Goal: Navigation & Orientation: Find specific page/section

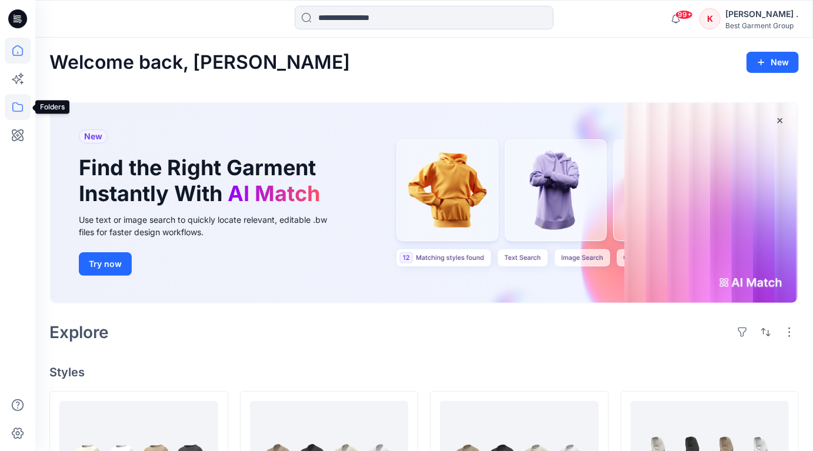
click at [16, 105] on icon at bounding box center [18, 107] width 26 height 26
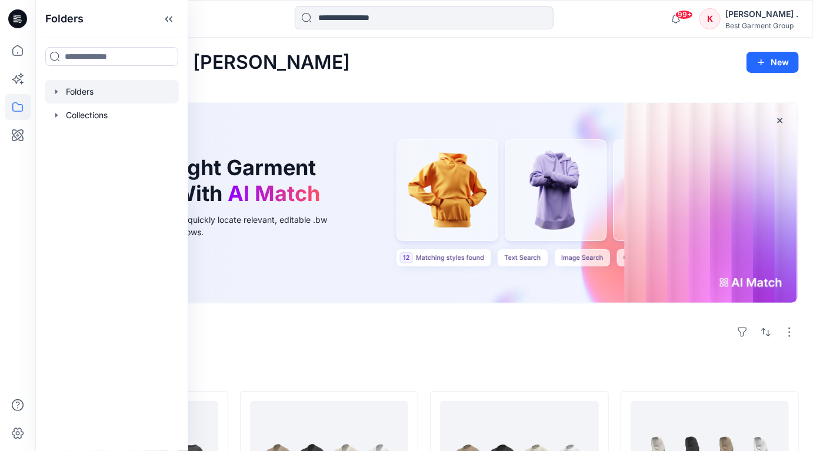
click at [65, 94] on div at bounding box center [112, 92] width 134 height 24
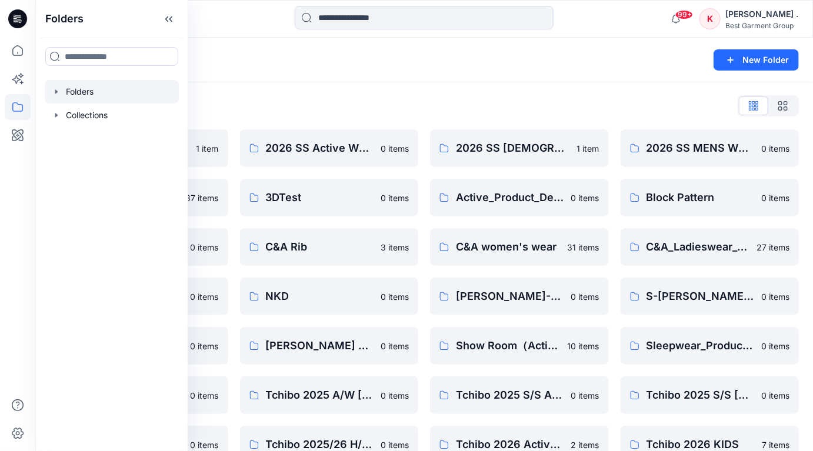
click at [237, 108] on div "Folders List" at bounding box center [424, 105] width 750 height 19
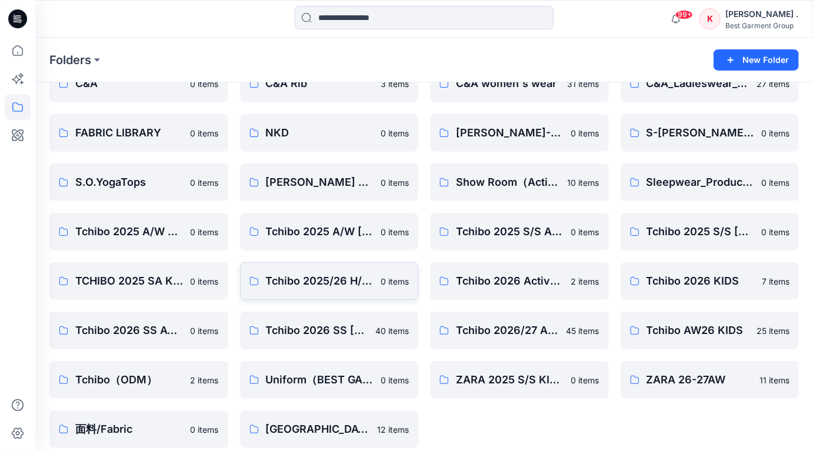
scroll to position [174, 0]
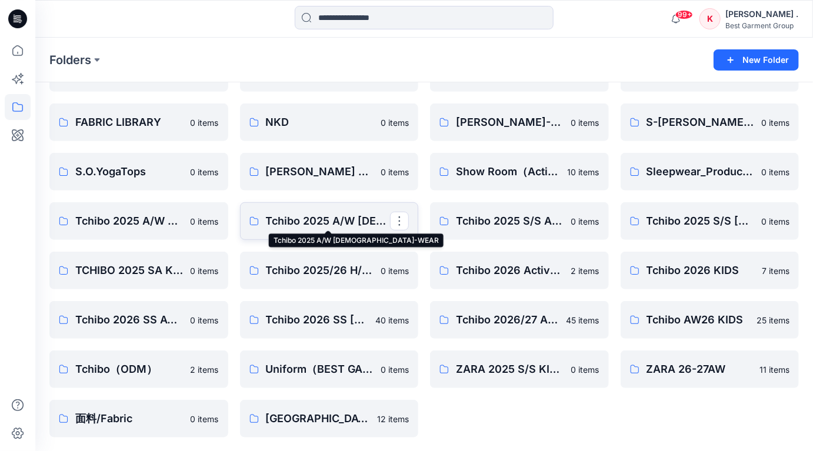
click at [318, 220] on p "Tchibo 2025 A/W [DEMOGRAPHIC_DATA]-WEAR" at bounding box center [328, 221] width 125 height 16
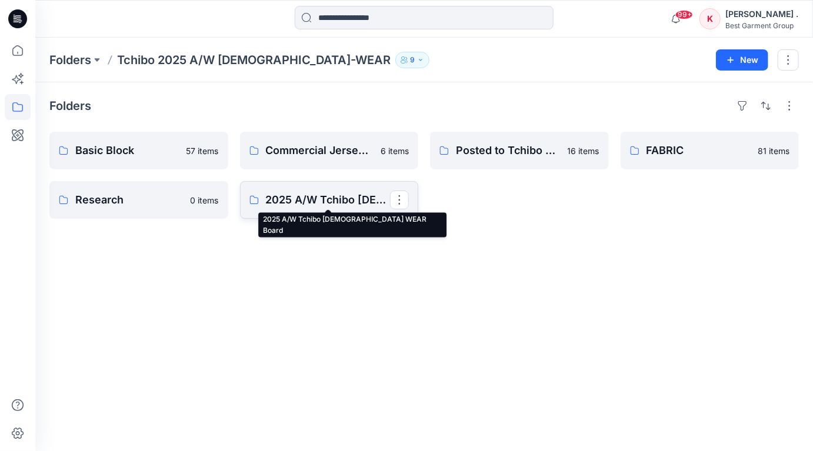
click at [329, 205] on p "2025 A/W Tchibo [DEMOGRAPHIC_DATA] WEAR Board" at bounding box center [328, 200] width 125 height 16
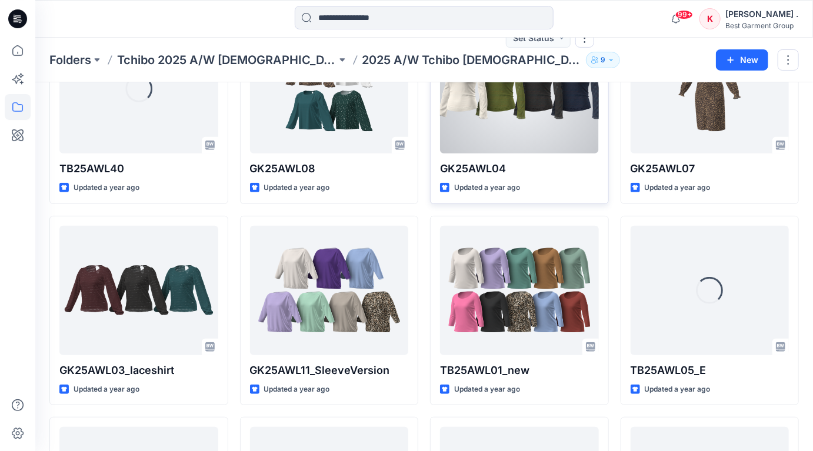
scroll to position [119, 0]
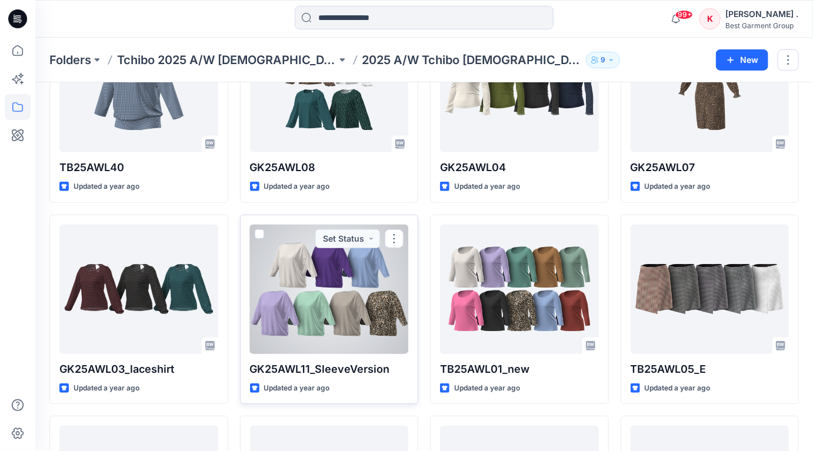
click at [322, 305] on div at bounding box center [329, 289] width 159 height 129
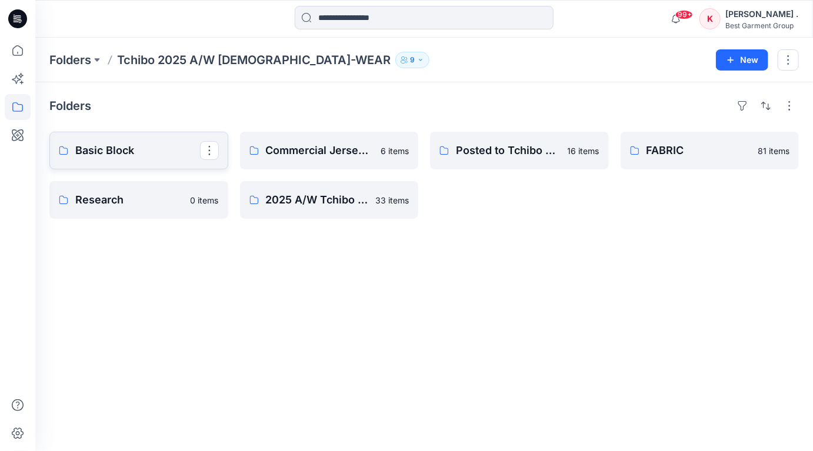
click at [116, 148] on p "Basic Block" at bounding box center [137, 150] width 125 height 16
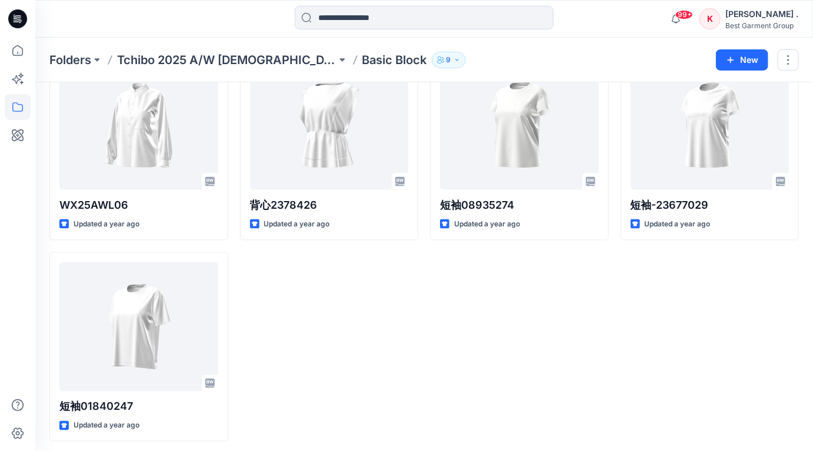
scroll to position [2702, 0]
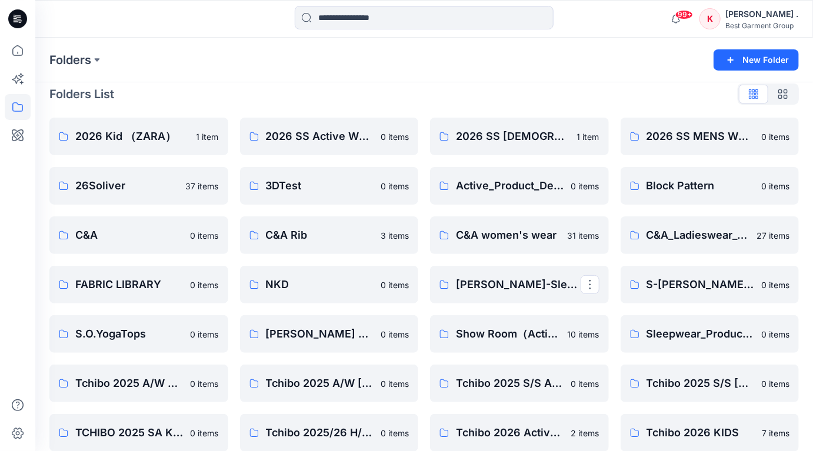
scroll to position [11, 0]
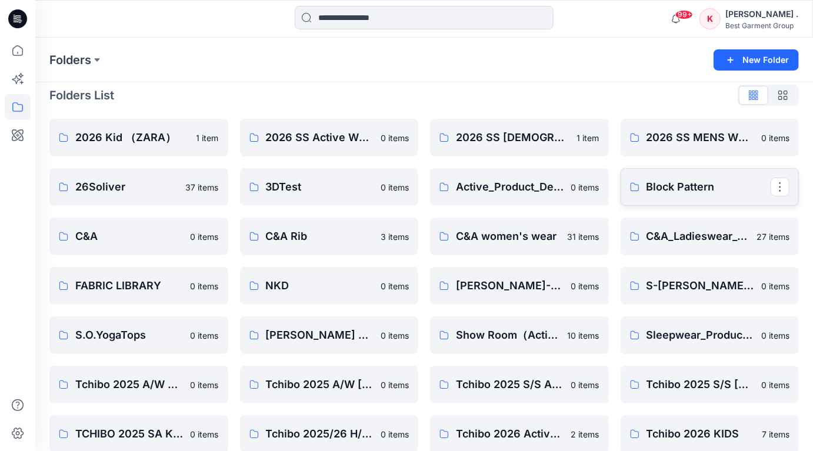
click at [649, 191] on p "Block Pattern" at bounding box center [709, 187] width 125 height 16
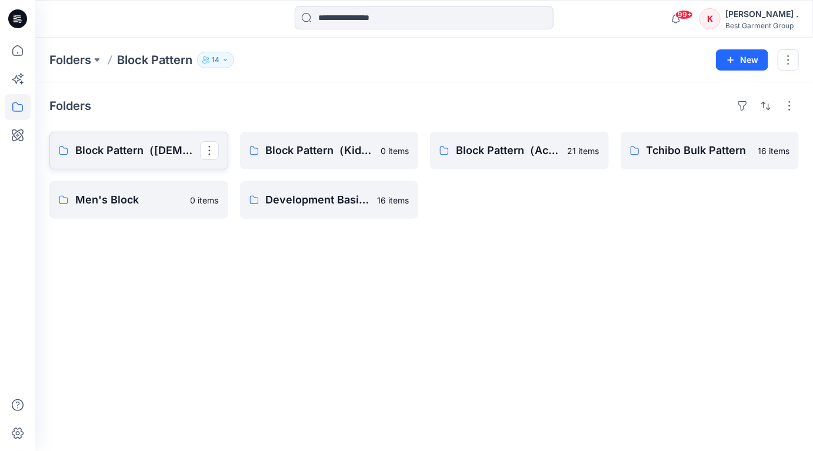
click at [152, 158] on p "Block Pattern（[DEMOGRAPHIC_DATA]）" at bounding box center [137, 150] width 125 height 16
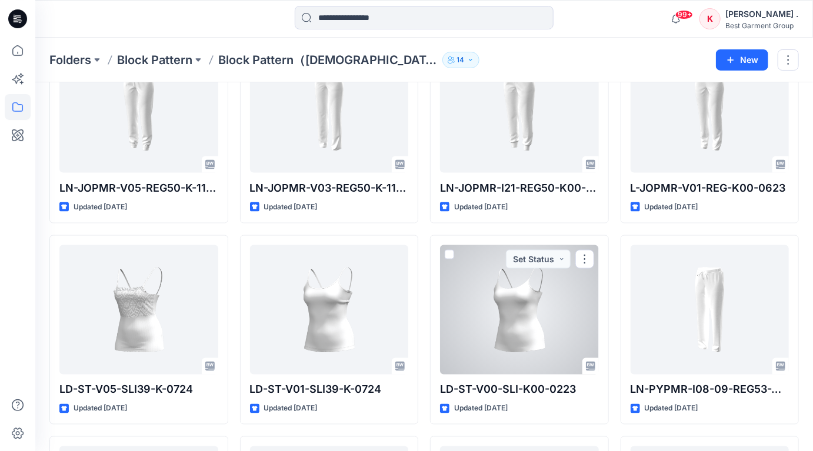
scroll to position [2717, 0]
